Goal: Obtain resource: Download file/media

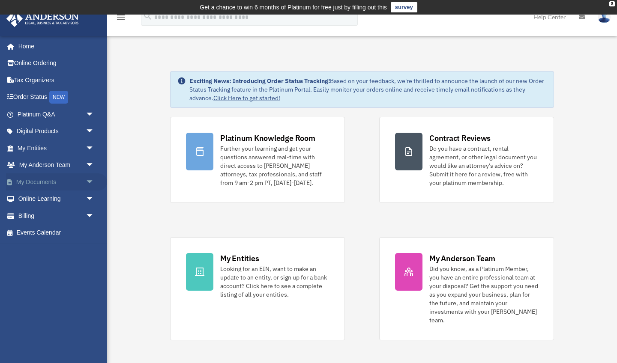
click at [88, 180] on span "arrow_drop_down" at bounding box center [94, 183] width 17 height 18
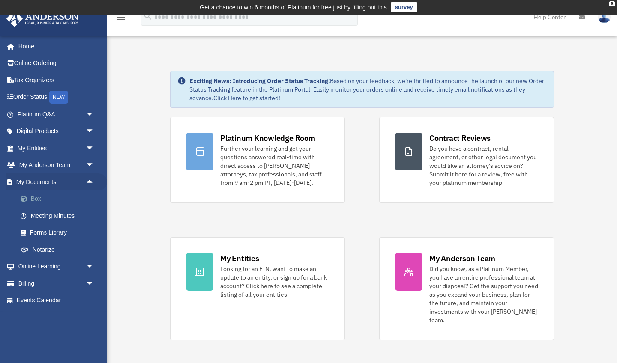
click at [38, 196] on link "Box" at bounding box center [59, 199] width 95 height 17
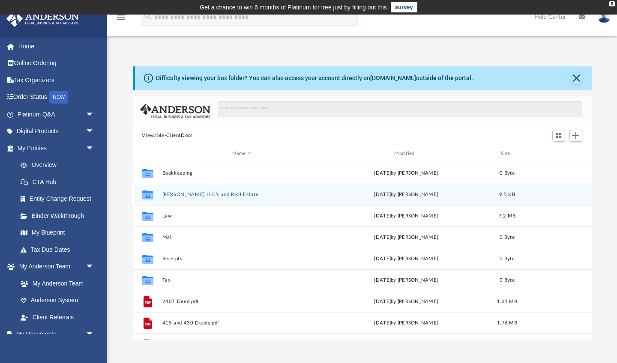
click at [165, 197] on button "Huber LLC's and Real Estate" at bounding box center [242, 195] width 160 height 6
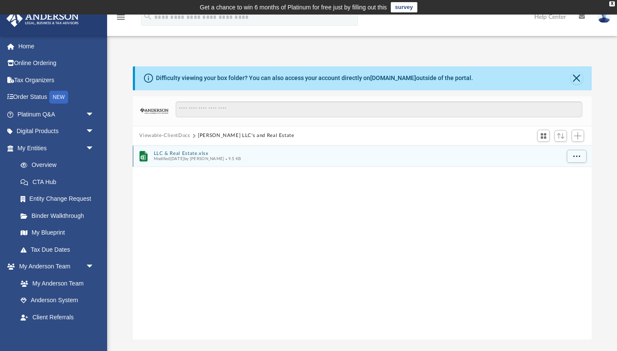
scroll to position [195, 459]
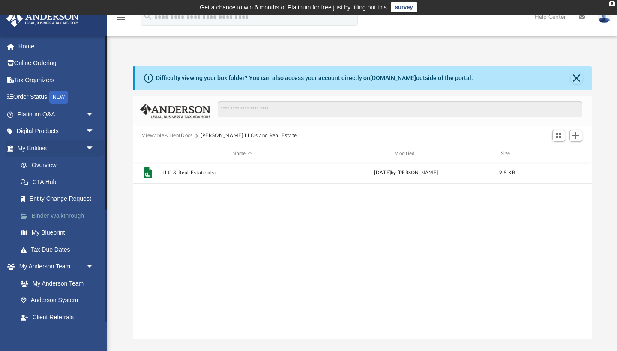
click at [59, 211] on link "Binder Walkthrough" at bounding box center [59, 215] width 95 height 17
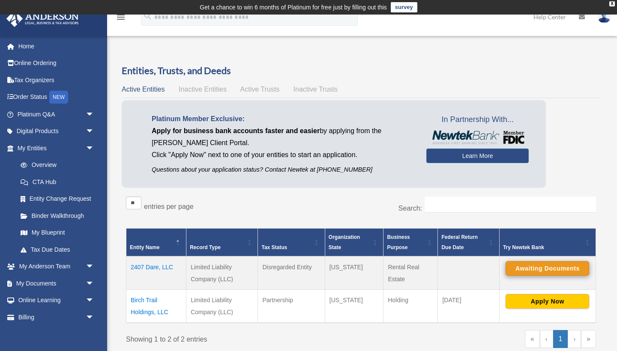
click at [310, 253] on button "Awaiting Documents" at bounding box center [548, 268] width 84 height 15
click at [310, 253] on button "Continue Application" at bounding box center [548, 268] width 84 height 15
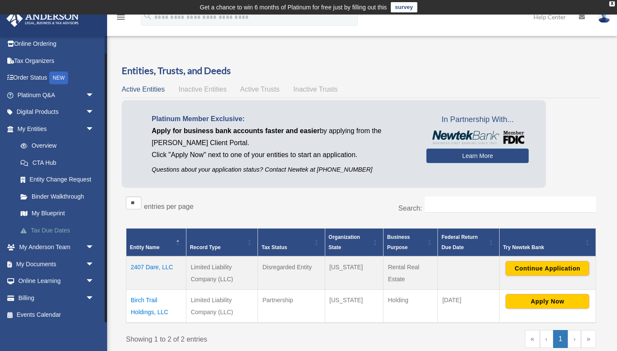
scroll to position [18, 0]
click at [90, 253] on span "arrow_drop_down" at bounding box center [94, 266] width 17 height 18
click at [34, 253] on link "Box" at bounding box center [59, 282] width 95 height 17
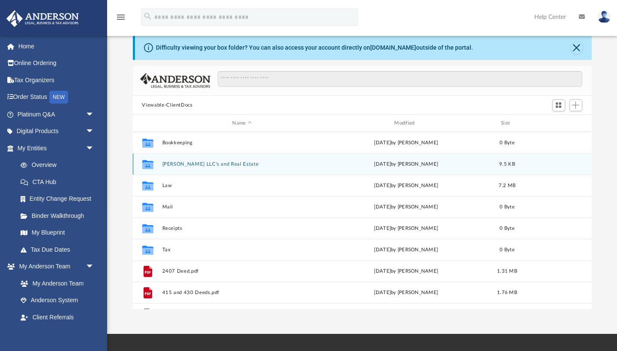
click at [174, 165] on button "[PERSON_NAME] LLC's and Real Estate" at bounding box center [242, 165] width 160 height 6
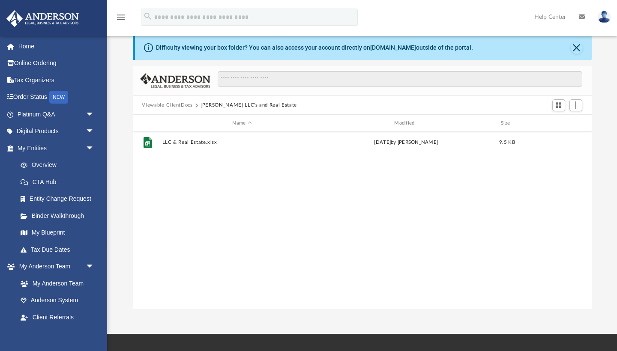
click at [265, 164] on div "File LLC & Real Estate.xlsx Sun Jun 29 2025 by Bryan Huber 9.5 KB" at bounding box center [362, 221] width 459 height 178
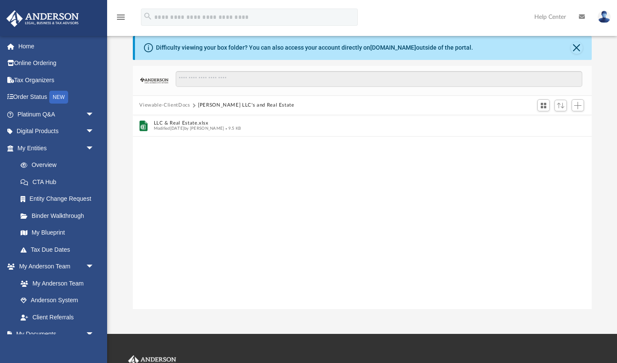
scroll to position [195, 459]
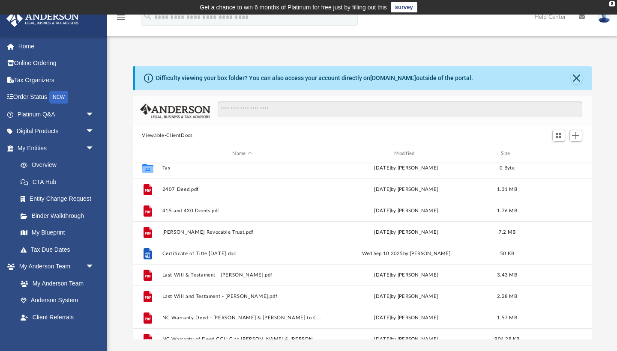
scroll to position [113, 0]
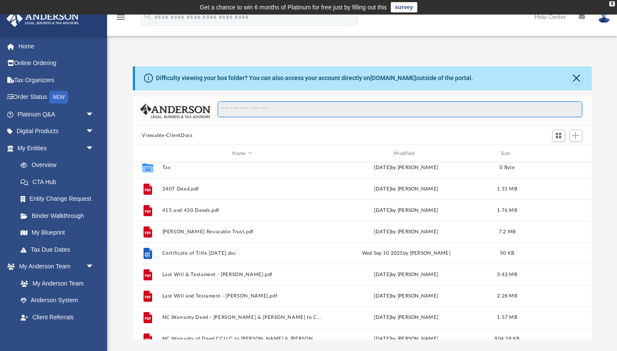
click at [225, 109] on input "Search files and folders" at bounding box center [400, 110] width 364 height 16
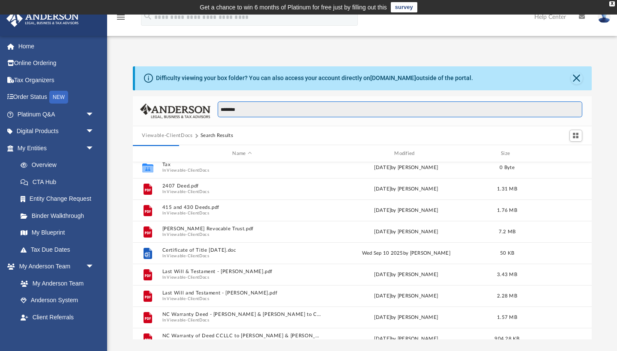
scroll to position [0, 0]
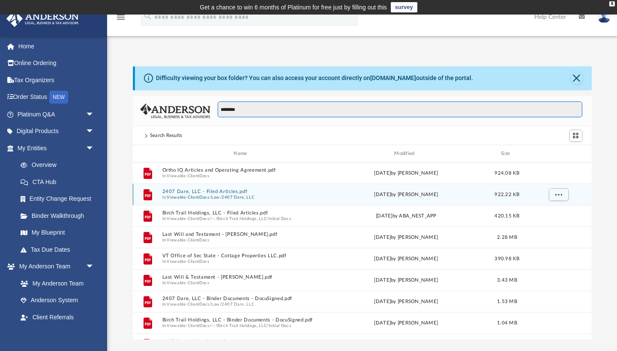
type input "********"
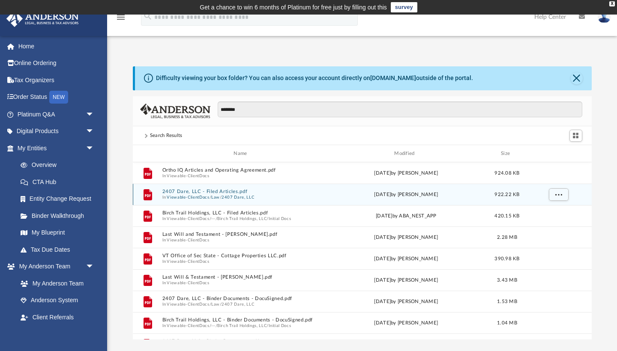
click at [201, 195] on button "Viewable-ClientDocs" at bounding box center [188, 198] width 42 height 6
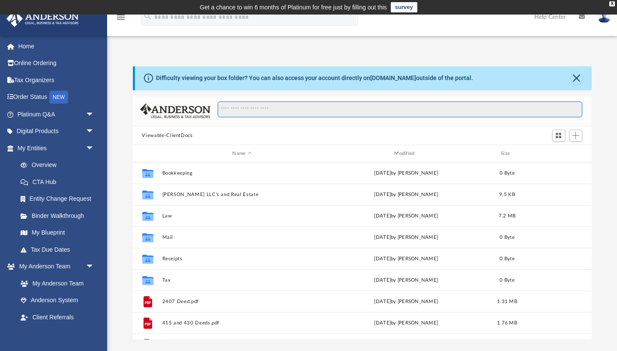
click at [225, 108] on input "Search files and folders" at bounding box center [400, 110] width 364 height 16
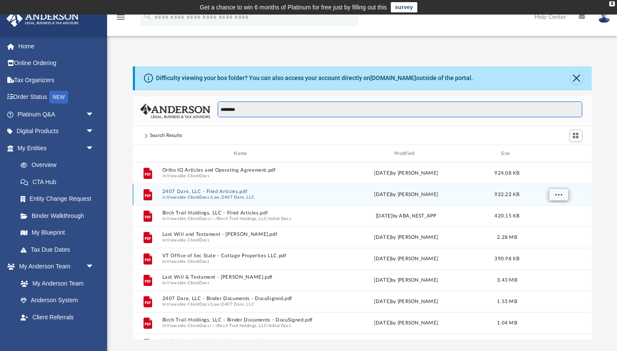
type input "********"
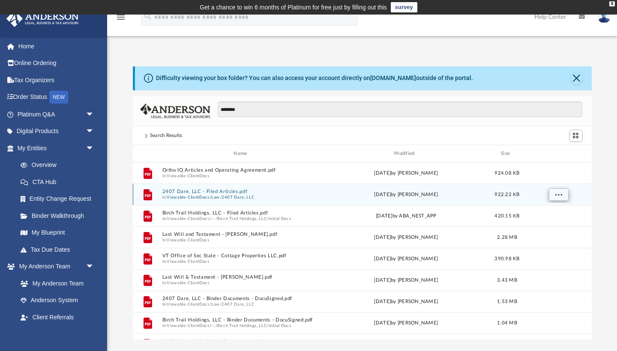
click at [559, 194] on span "More options" at bounding box center [558, 194] width 7 height 5
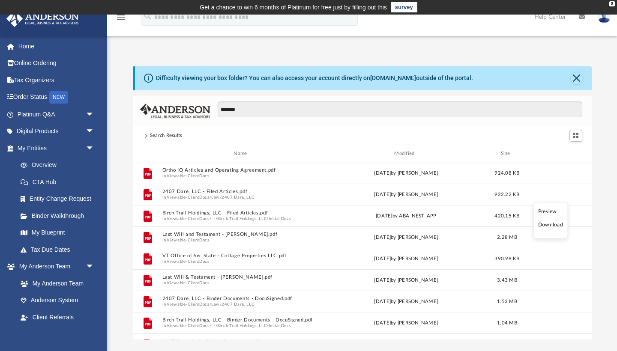
click at [555, 227] on li "Download" at bounding box center [550, 225] width 25 height 9
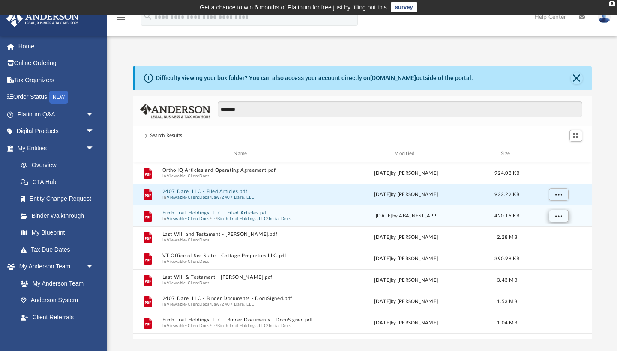
click at [557, 216] on span "More options" at bounding box center [558, 216] width 7 height 5
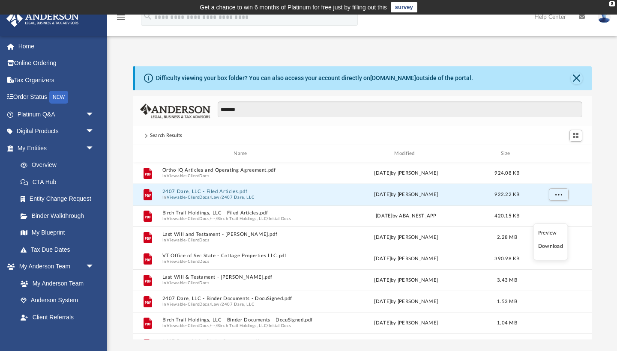
click at [550, 247] on li "Download" at bounding box center [550, 246] width 25 height 9
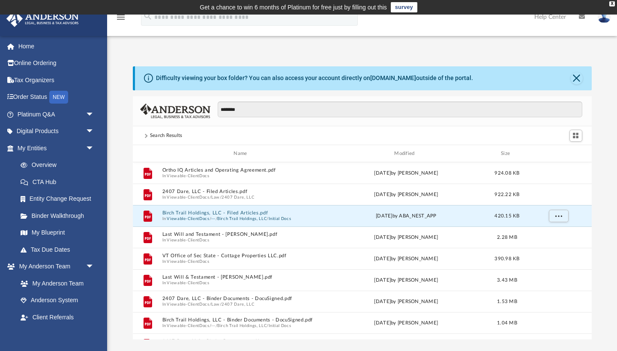
scroll to position [195, 459]
click at [237, 0] on td "Get a chance to win 6 months of Platinum for free just by filling out this surv…" at bounding box center [308, 7] width 617 height 15
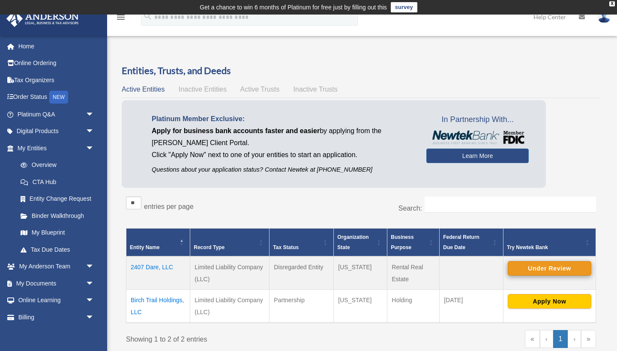
click at [515, 264] on button "Under Review" at bounding box center [550, 268] width 84 height 15
click at [527, 265] on button "Continue Application" at bounding box center [550, 268] width 84 height 15
